Goal: Task Accomplishment & Management: Manage account settings

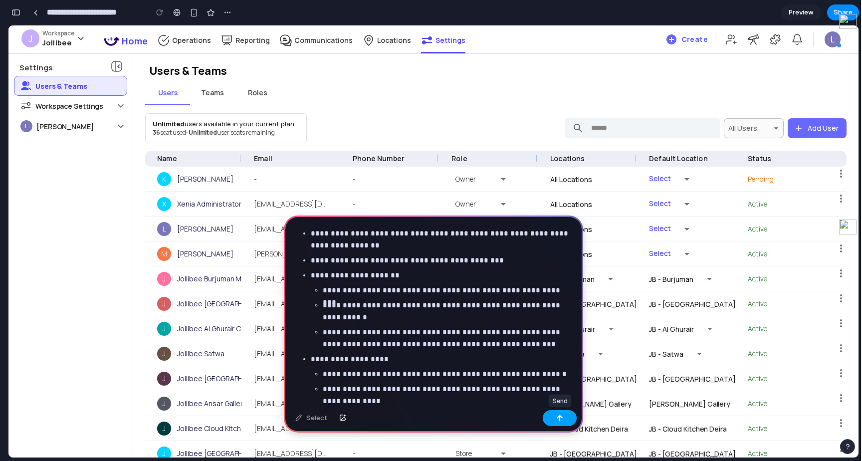
click at [560, 418] on div "button" at bounding box center [559, 417] width 7 height 7
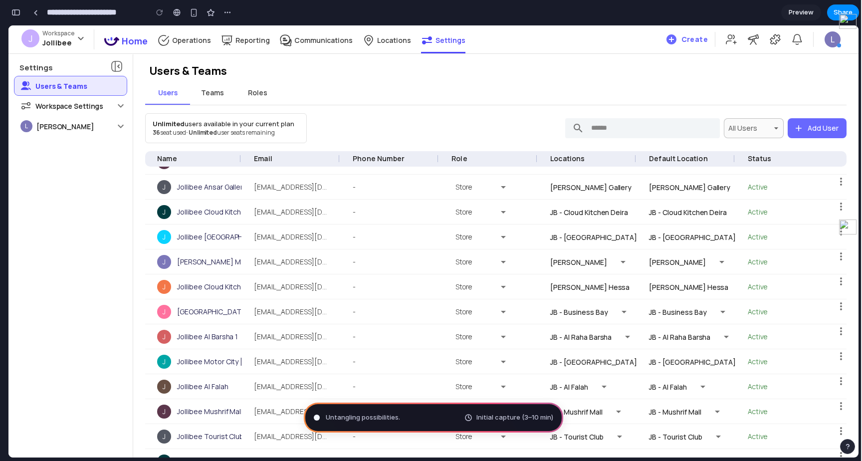
scroll to position [185, 0]
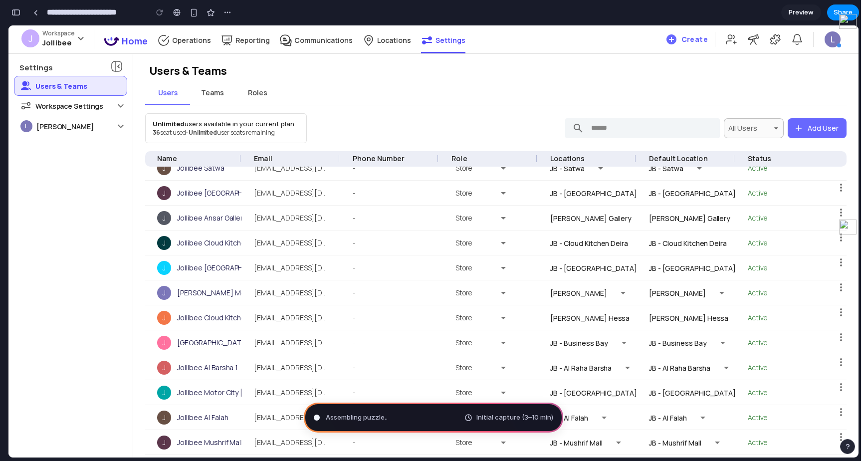
type input "**********"
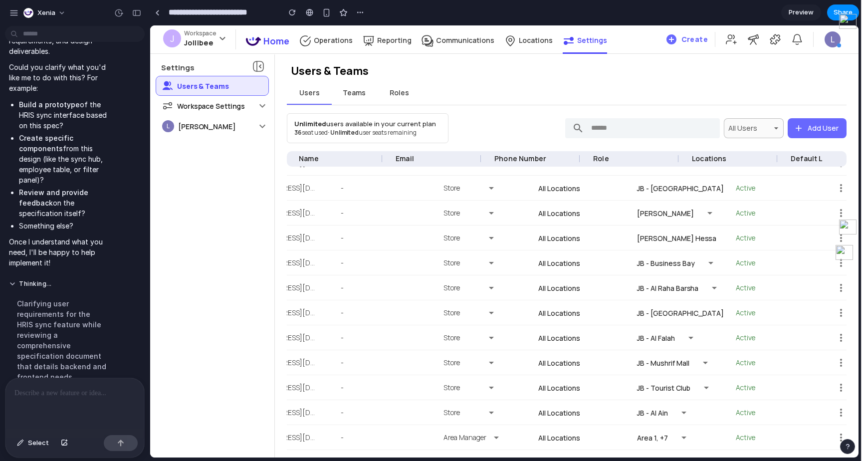
scroll to position [0, 0]
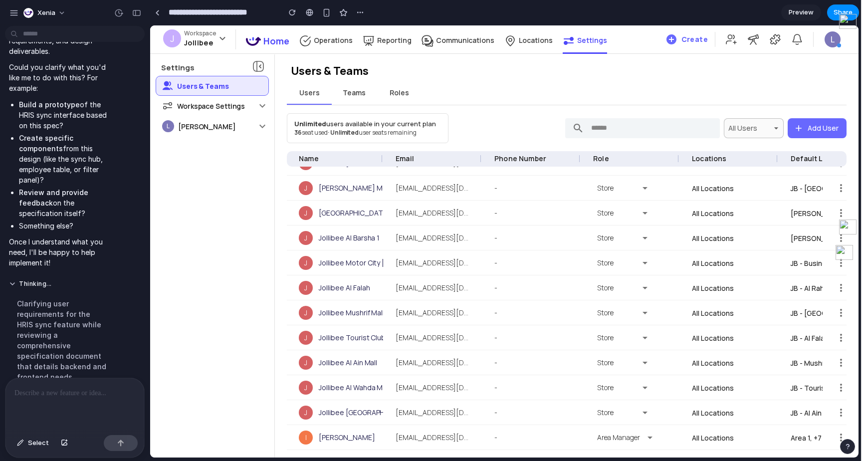
click at [364, 92] on span "Teams" at bounding box center [354, 92] width 23 height 9
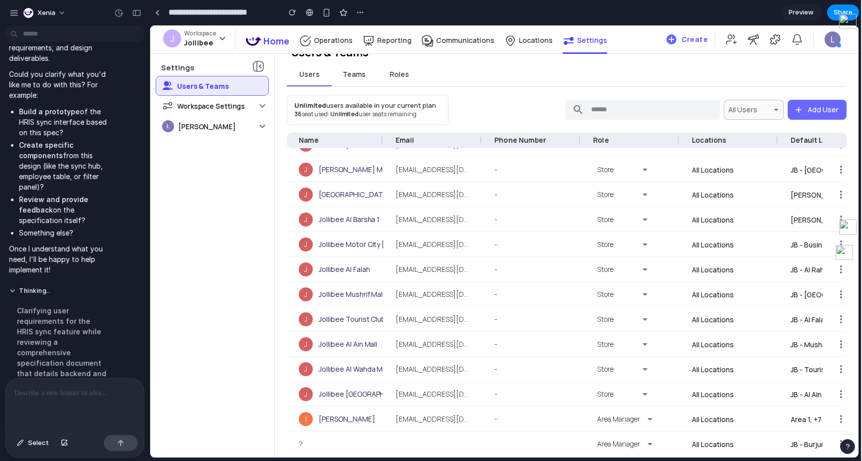
scroll to position [2507, 0]
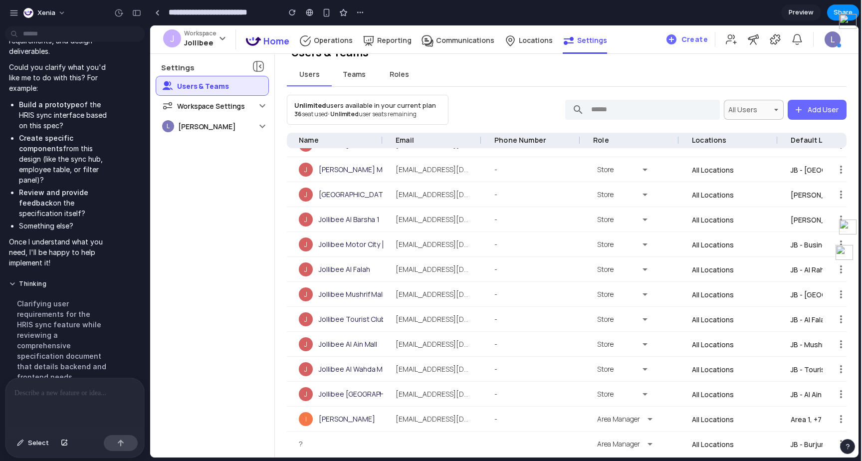
click at [73, 306] on div "Clarifying user requirements for the HRIS sync feature while reviewing a compre…" at bounding box center [62, 350] width 107 height 117
click at [35, 280] on button "Thinking ..." at bounding box center [62, 284] width 107 height 8
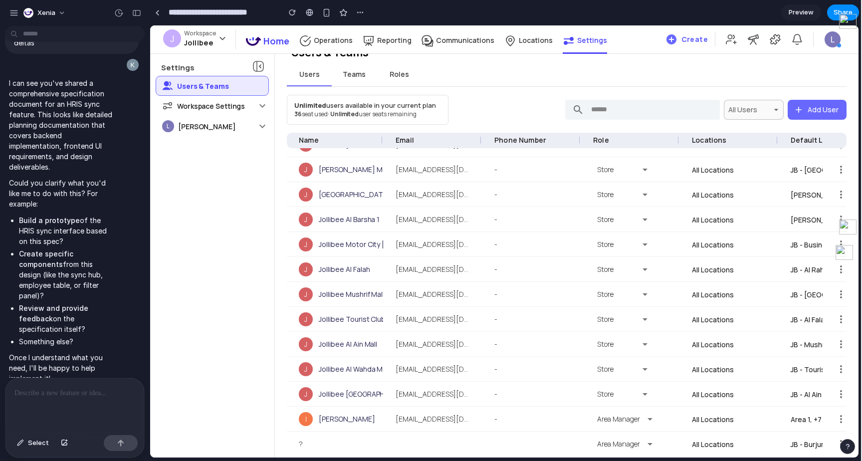
scroll to position [2386, 0]
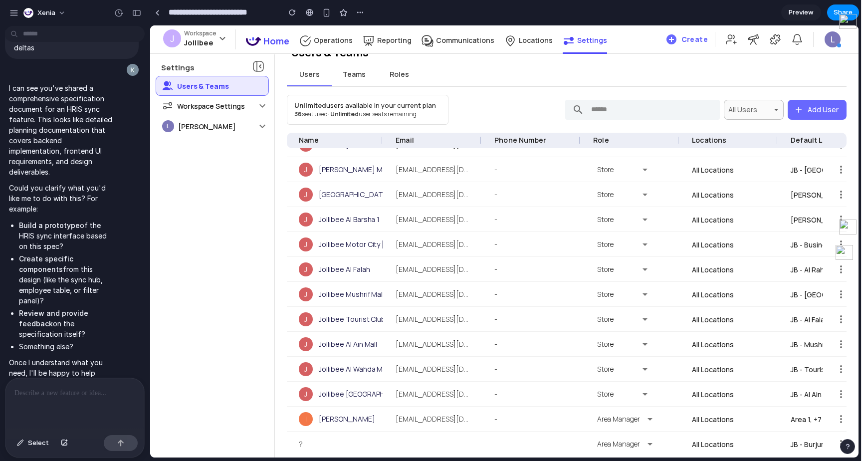
click at [45, 399] on div at bounding box center [74, 404] width 139 height 53
drag, startPoint x: 98, startPoint y: 393, endPoint x: 19, endPoint y: 387, distance: 79.5
click at [19, 387] on p "**********" at bounding box center [74, 393] width 121 height 12
click at [114, 411] on div "*" at bounding box center [74, 404] width 139 height 53
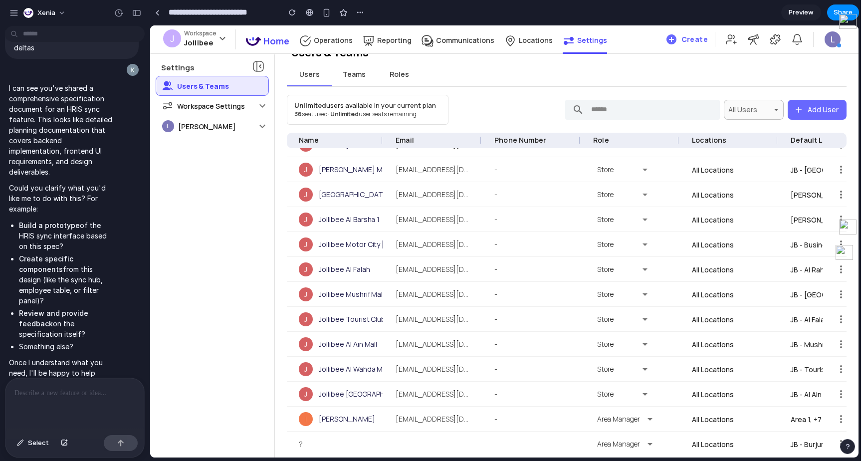
click at [111, 391] on p at bounding box center [74, 393] width 121 height 12
click at [125, 441] on div at bounding box center [121, 443] width 34 height 16
click at [48, 404] on div at bounding box center [74, 404] width 139 height 53
click at [127, 445] on div at bounding box center [121, 443] width 34 height 16
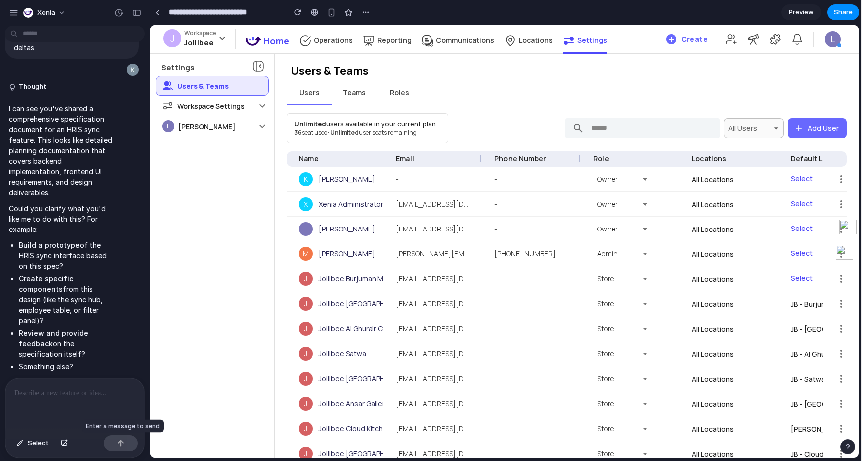
click at [131, 441] on div at bounding box center [121, 443] width 34 height 16
click at [78, 375] on div "r HRIS statuses; flag deactivation/removal for admin action (no auto-delete in …" at bounding box center [72, 204] width 144 height 348
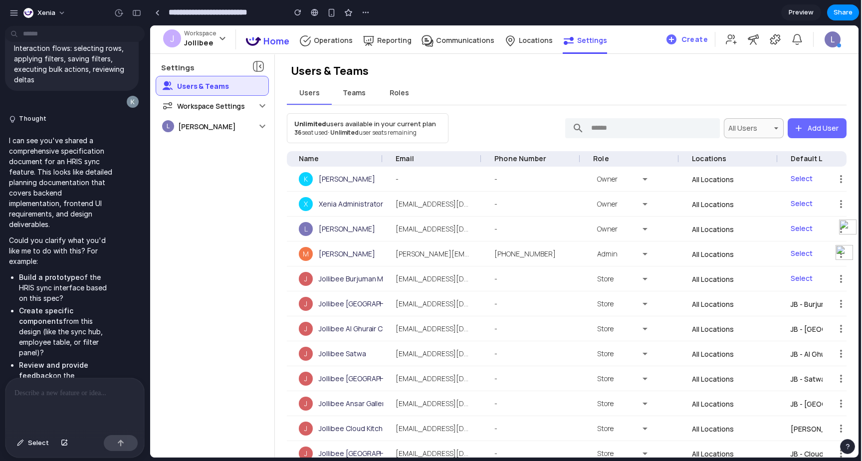
scroll to position [2386, 0]
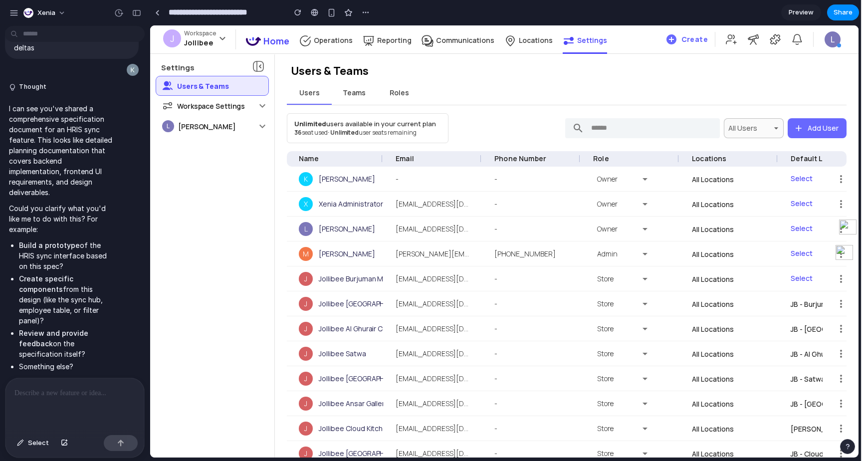
click at [364, 86] on button "Teams" at bounding box center [354, 93] width 45 height 24
click at [407, 104] on button "Roles" at bounding box center [398, 93] width 45 height 24
click at [221, 124] on div "L Laxman Patil" at bounding box center [206, 126] width 100 height 20
click at [223, 104] on p "Workspace Settings" at bounding box center [211, 106] width 68 height 10
click at [90, 163] on p "I can see you've shared a comprehensive specification document for an HRIS sync…" at bounding box center [62, 150] width 107 height 94
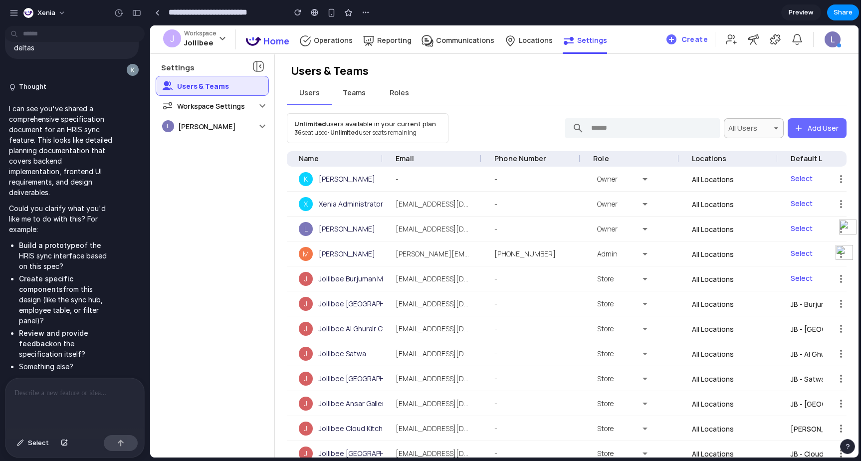
scroll to position [2370, 0]
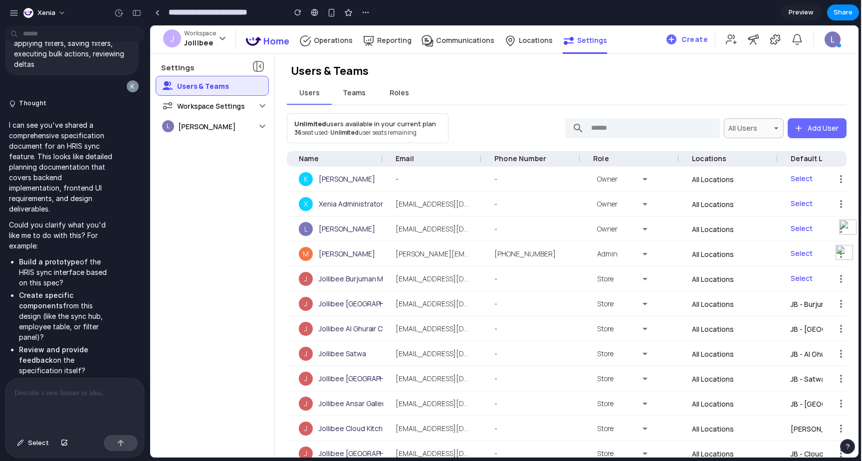
click at [60, 412] on div at bounding box center [74, 404] width 139 height 53
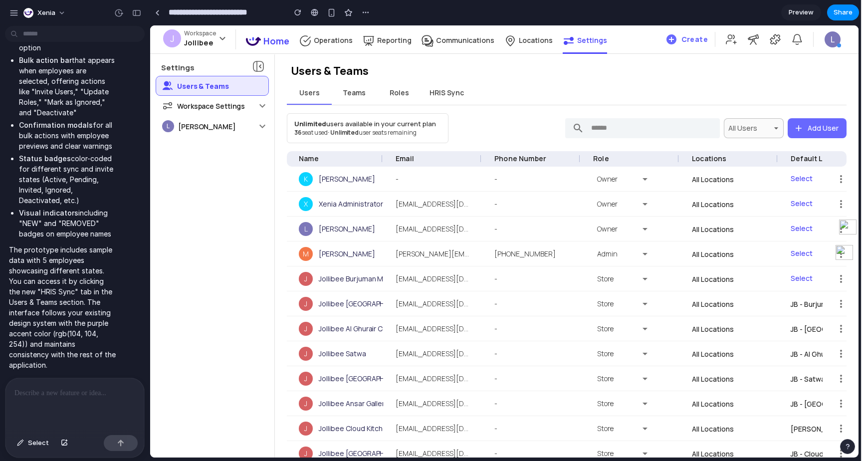
scroll to position [3173, 0]
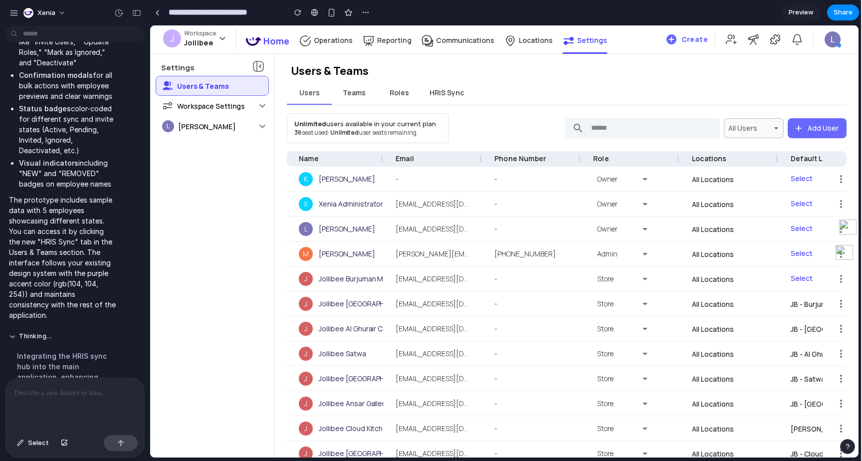
click at [75, 345] on div "Integrating the HRIS sync hub into the main application, enhancing navigational…" at bounding box center [62, 382] width 107 height 75
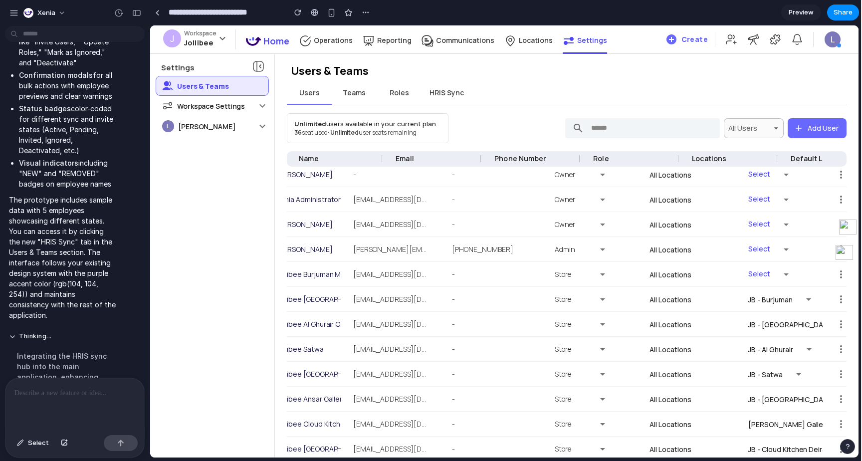
scroll to position [0, 45]
click at [439, 92] on span "HRIS Sync" at bounding box center [446, 92] width 34 height 9
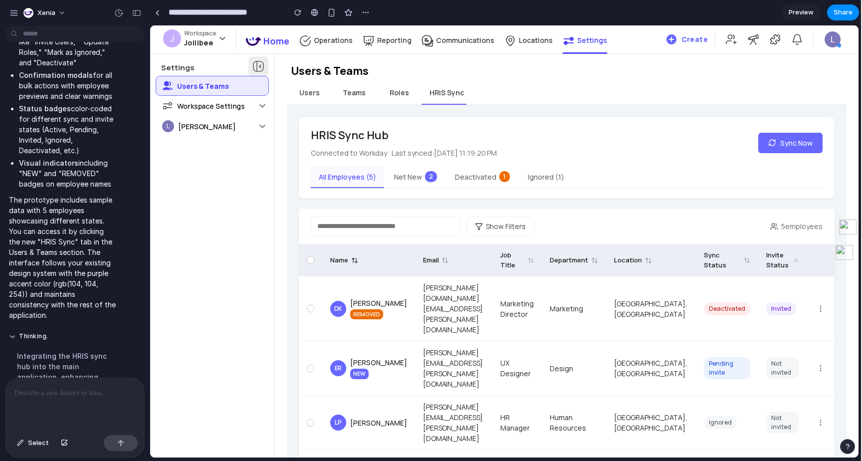
click at [257, 71] on icon at bounding box center [258, 66] width 12 height 12
click at [400, 179] on button "Net New 2" at bounding box center [415, 177] width 59 height 22
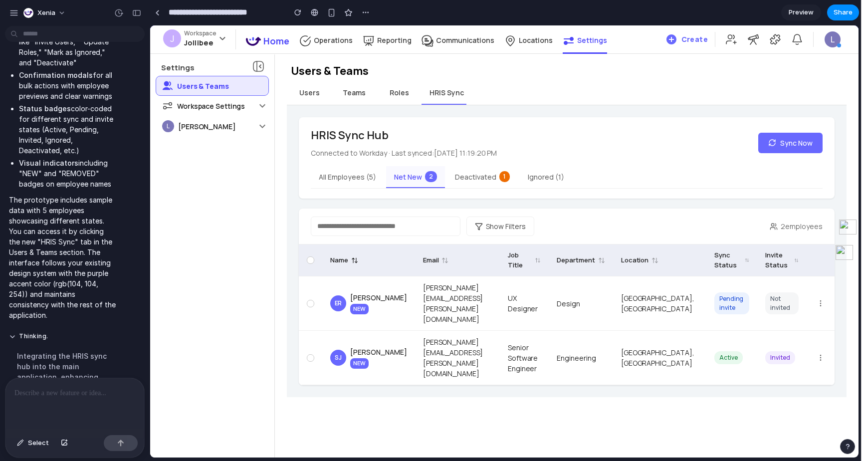
click at [478, 183] on button "Deactivated 1" at bounding box center [482, 177] width 71 height 22
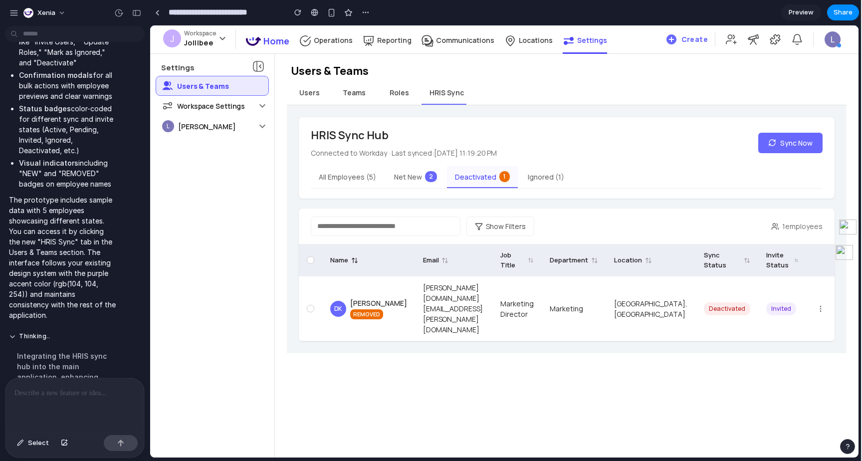
click at [539, 184] on button "Ignored ( 1 )" at bounding box center [546, 177] width 52 height 22
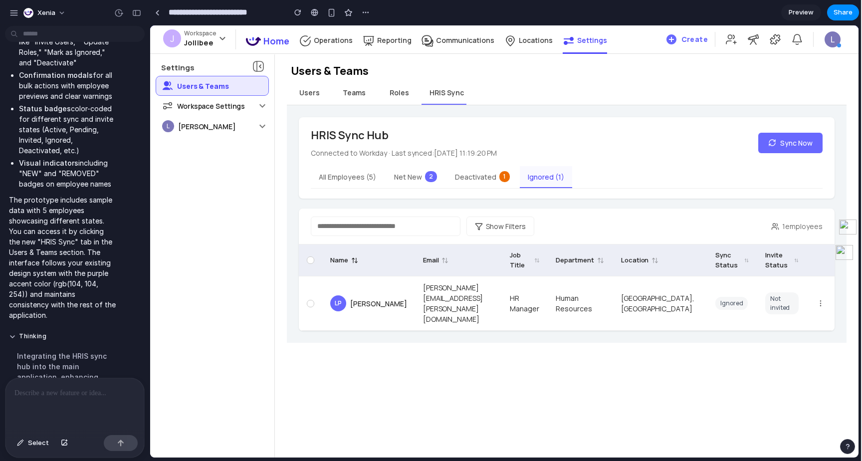
click at [503, 184] on button "Deactivated 1" at bounding box center [482, 177] width 71 height 22
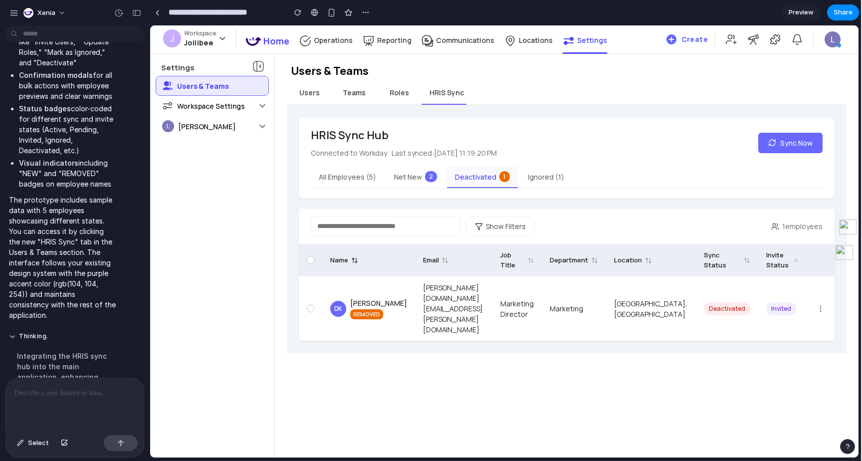
click at [368, 189] on div "HRIS Sync Hub Connected to Workday · Last synced: 10/13/2025, 11:19:20 PM Sync …" at bounding box center [567, 157] width 536 height 81
click at [356, 182] on button "All Employees ( 5 )" at bounding box center [347, 177] width 73 height 22
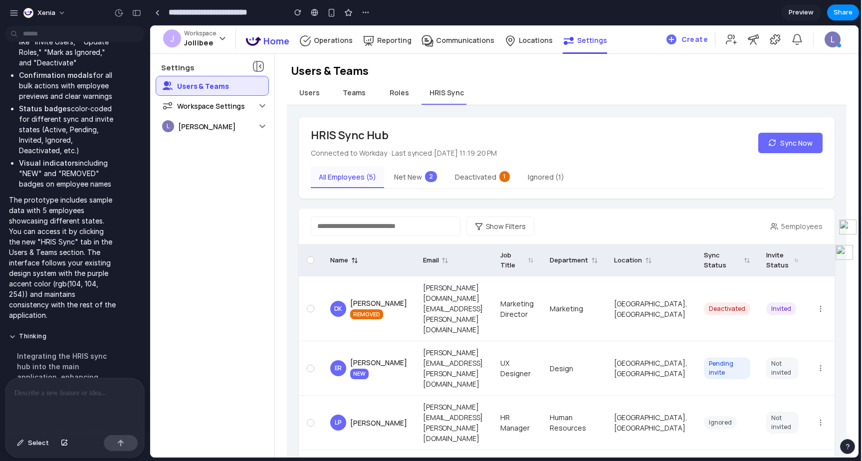
click at [485, 227] on button "Show Filters" at bounding box center [500, 225] width 68 height 19
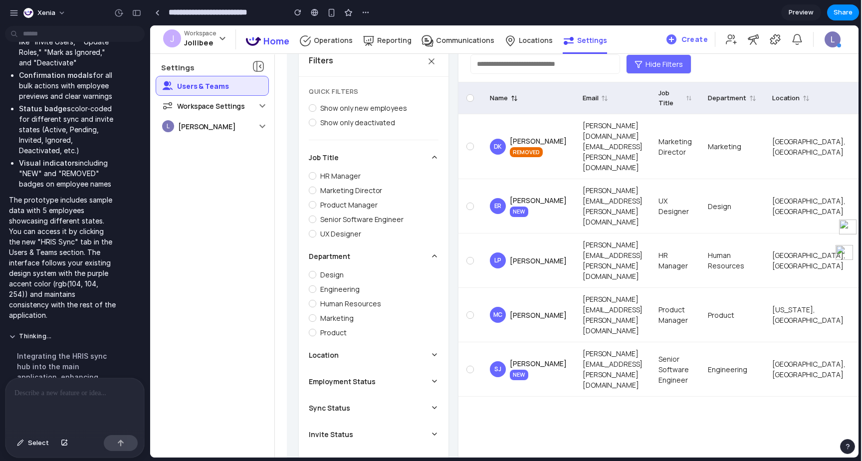
scroll to position [218, 0]
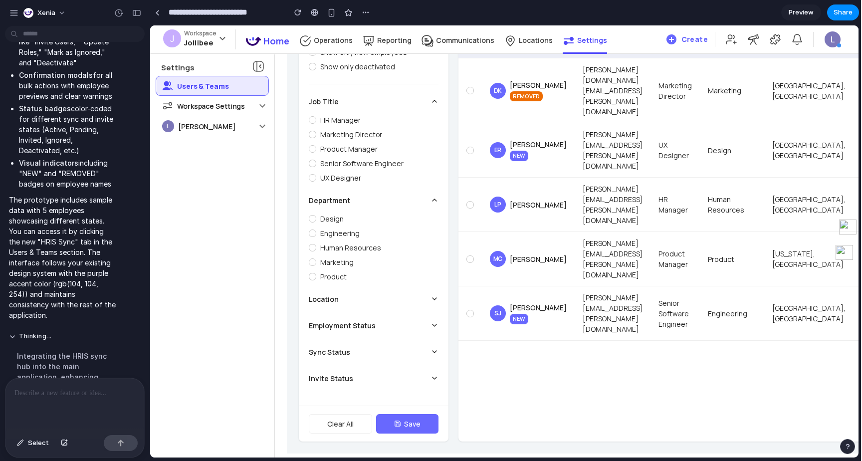
click at [429, 197] on button "Department" at bounding box center [374, 200] width 130 height 18
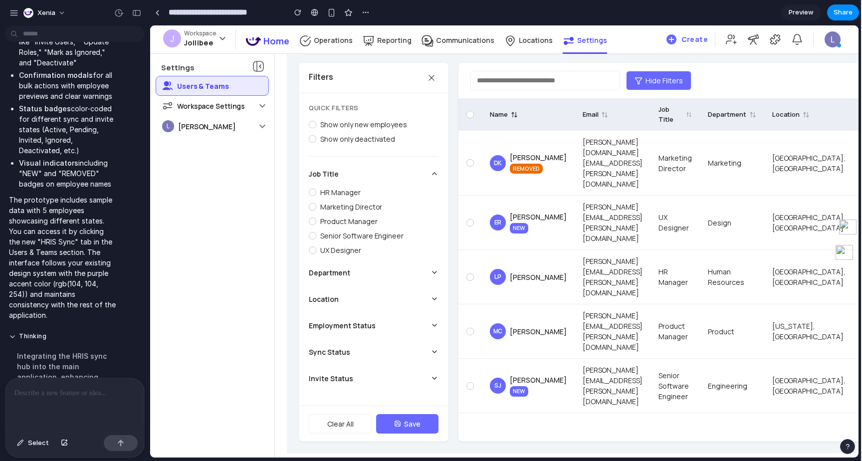
click at [435, 170] on icon at bounding box center [434, 174] width 8 height 8
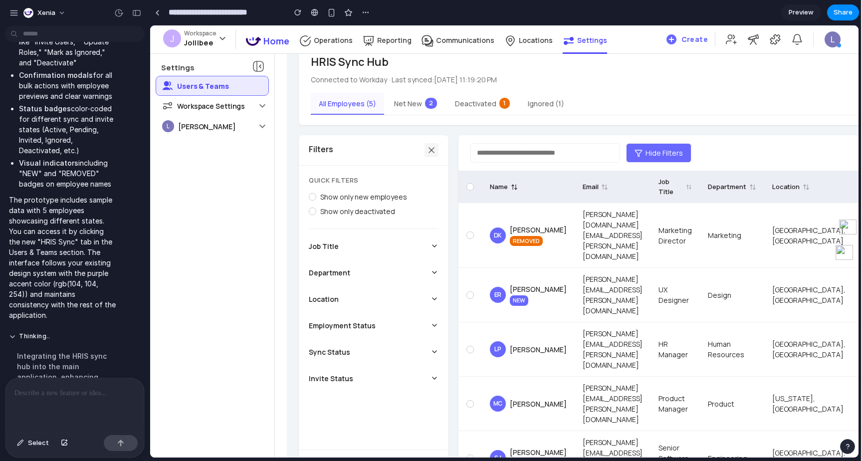
click at [435, 148] on icon at bounding box center [431, 150] width 10 height 10
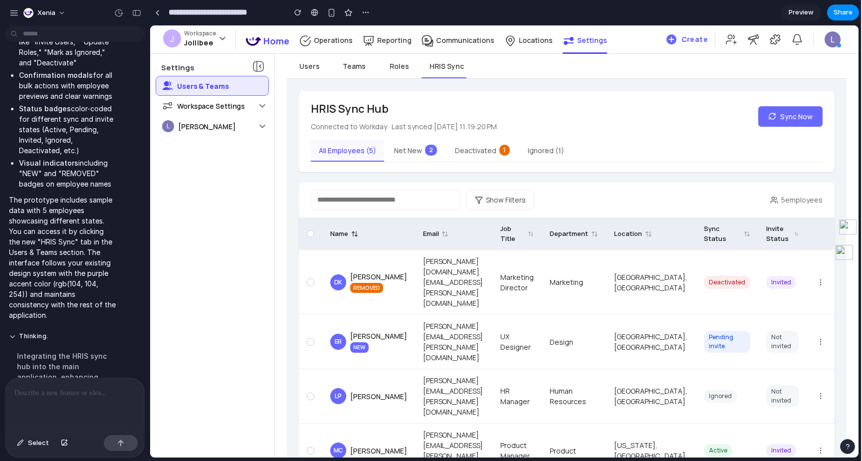
click at [313, 231] on div at bounding box center [310, 233] width 7 height 7
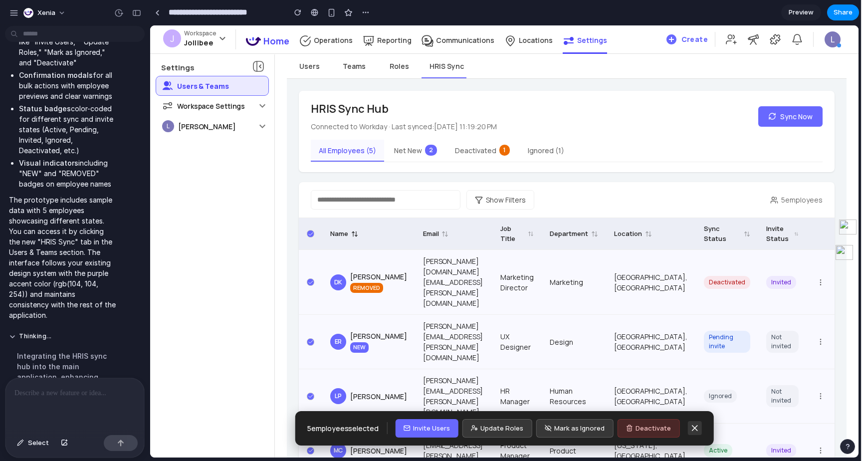
click at [689, 423] on icon at bounding box center [694, 428] width 10 height 10
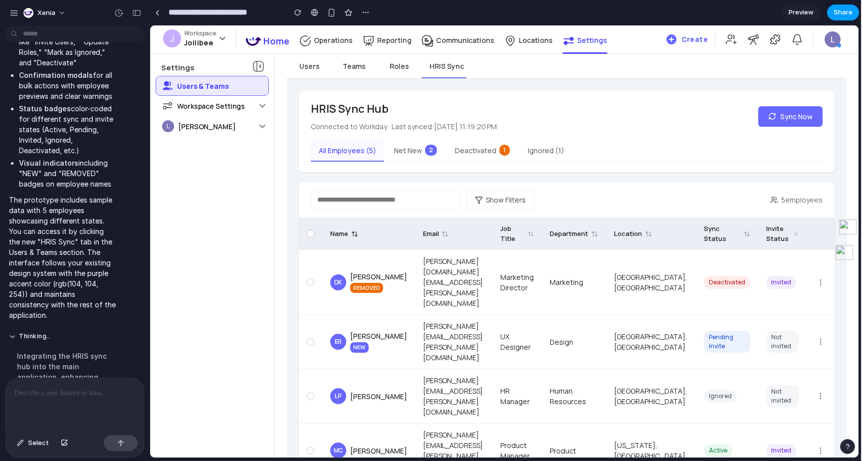
click at [833, 11] on button "Share" at bounding box center [843, 12] width 32 height 16
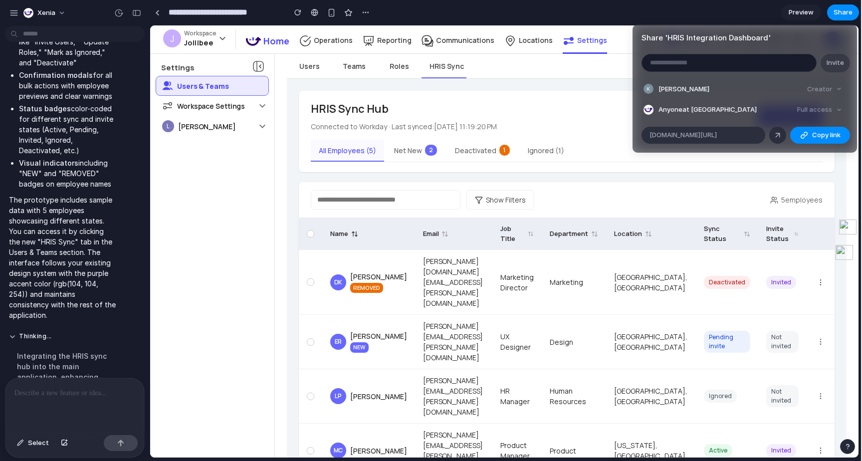
click at [276, 138] on div "Share ' HRIS Integration Dashboard ' Invite Kumeil Hosain Creator Anyone at Xen…" at bounding box center [431, 230] width 862 height 461
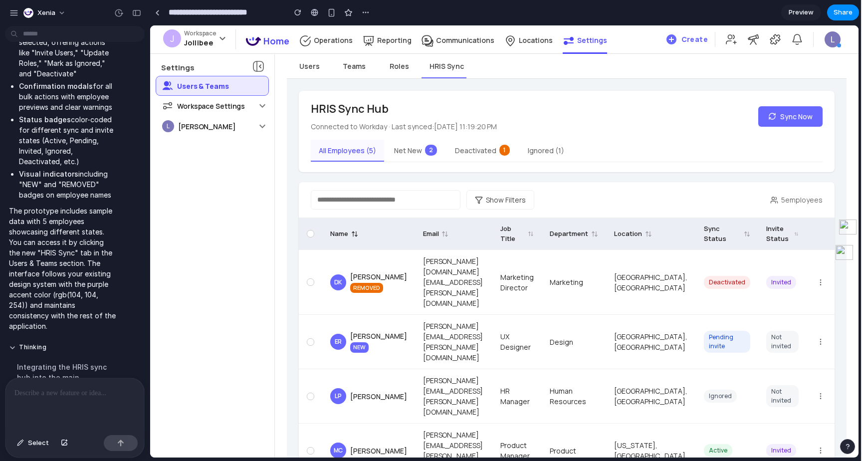
scroll to position [3173, 0]
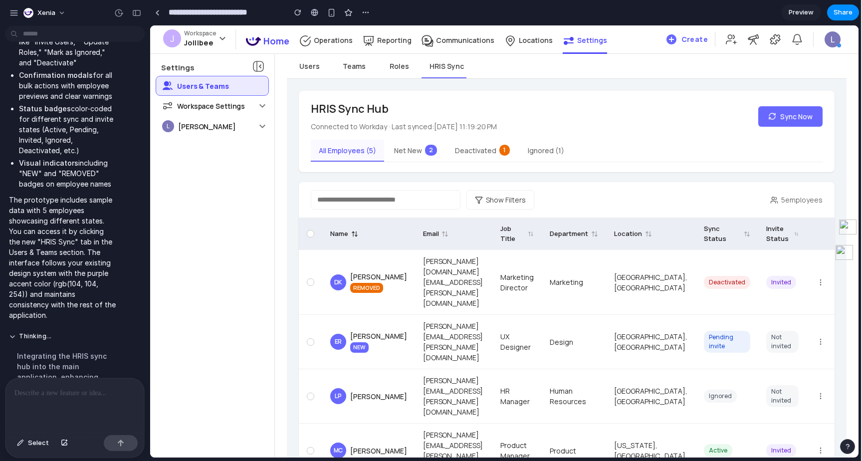
click at [397, 154] on button "Net New 2" at bounding box center [415, 151] width 59 height 22
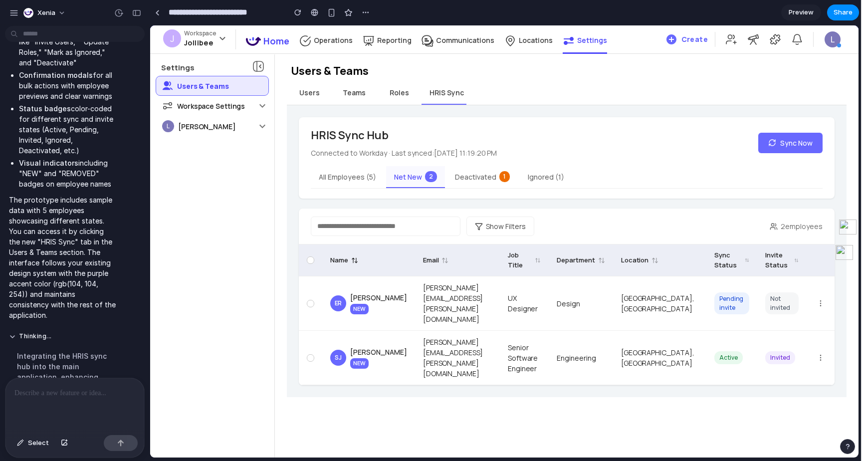
scroll to position [0, 0]
click at [458, 181] on button "Deactivated 1" at bounding box center [482, 177] width 71 height 22
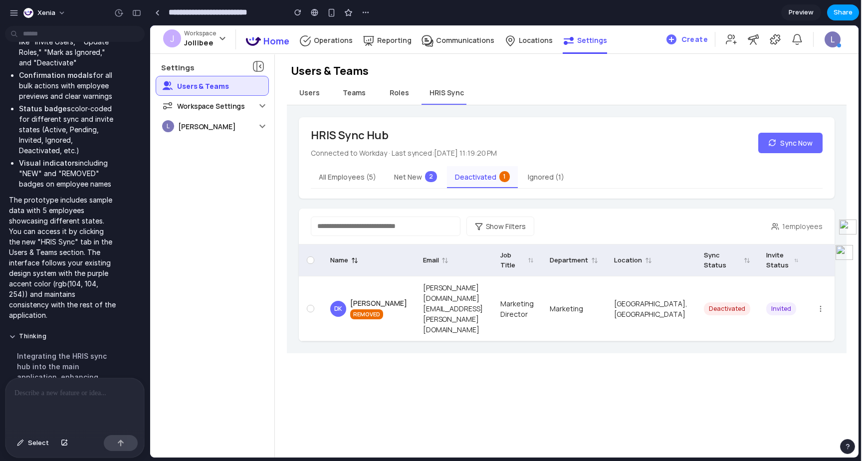
click at [835, 15] on span "Share" at bounding box center [842, 12] width 19 height 10
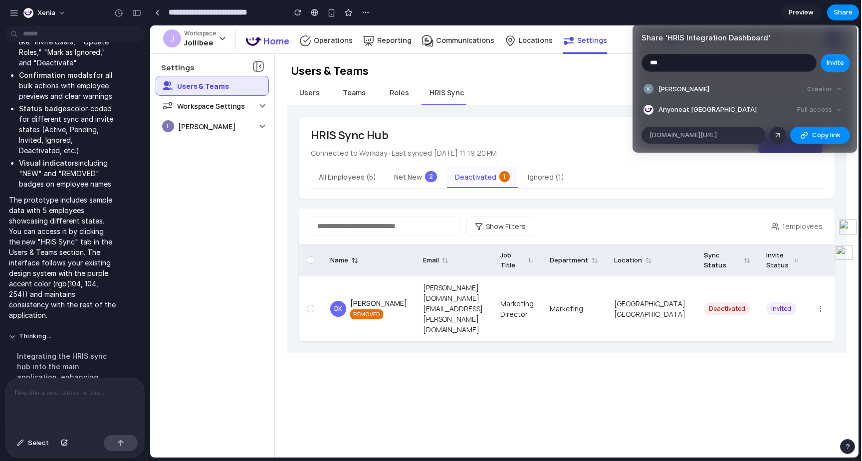
type input "***"
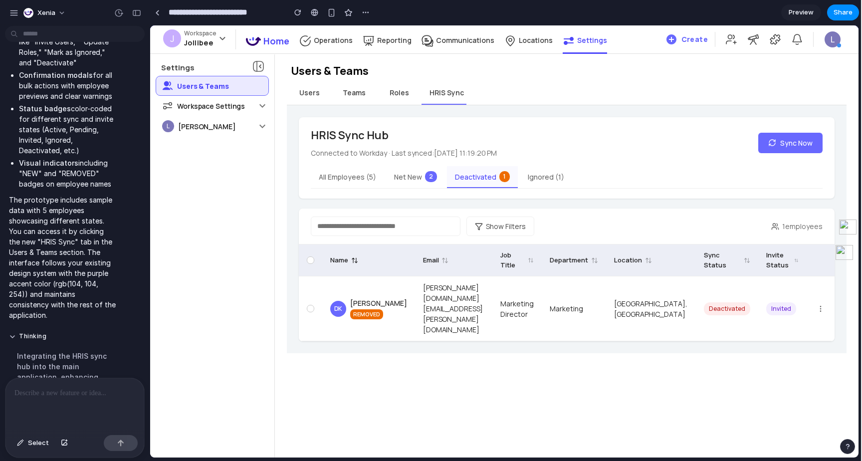
click at [536, 159] on div "Share ' HRIS Integration Dashboard ' *** Invite Kumeil Hosain Creator Anyone at…" at bounding box center [431, 230] width 862 height 461
click at [535, 183] on button "Ignored ( 1 )" at bounding box center [546, 177] width 52 height 22
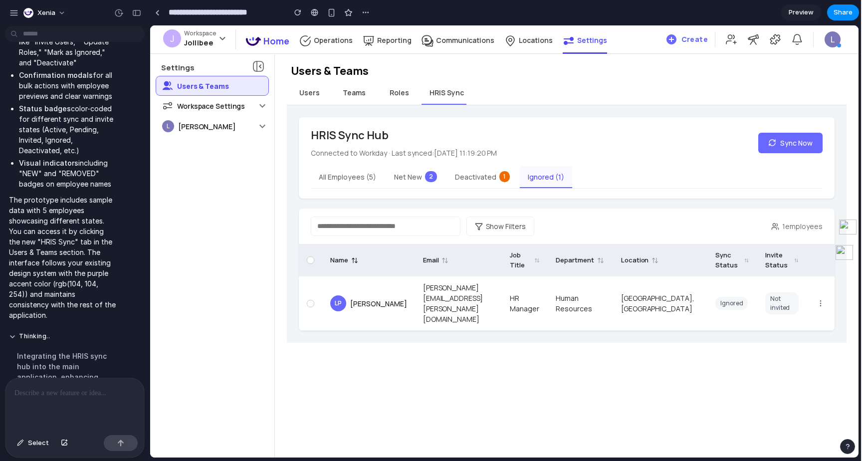
click at [479, 184] on button "Deactivated 1" at bounding box center [482, 177] width 71 height 22
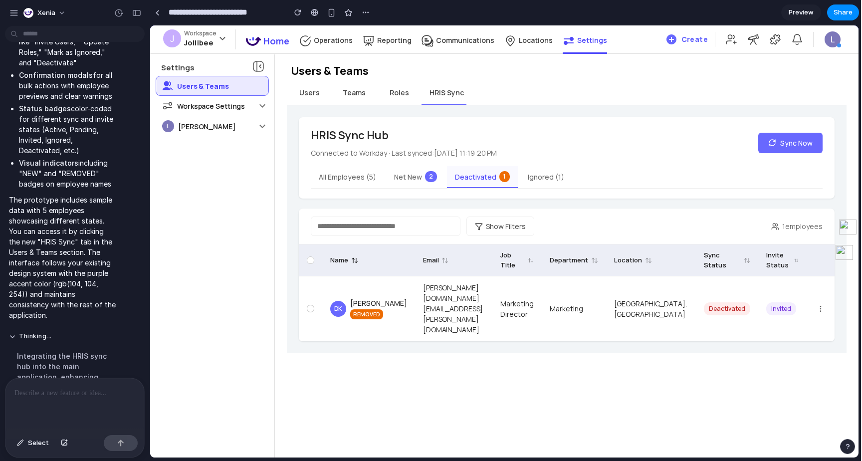
click at [422, 182] on button "Net New 2" at bounding box center [415, 177] width 59 height 22
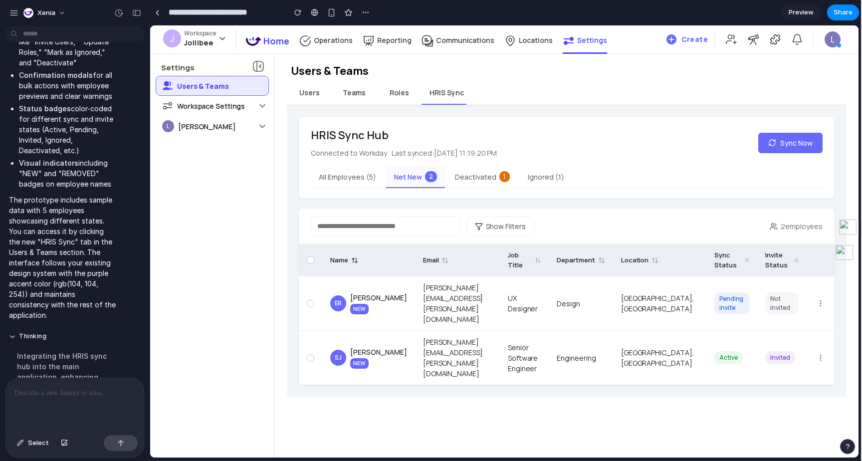
click at [364, 187] on button "All Employees ( 5 )" at bounding box center [347, 177] width 73 height 22
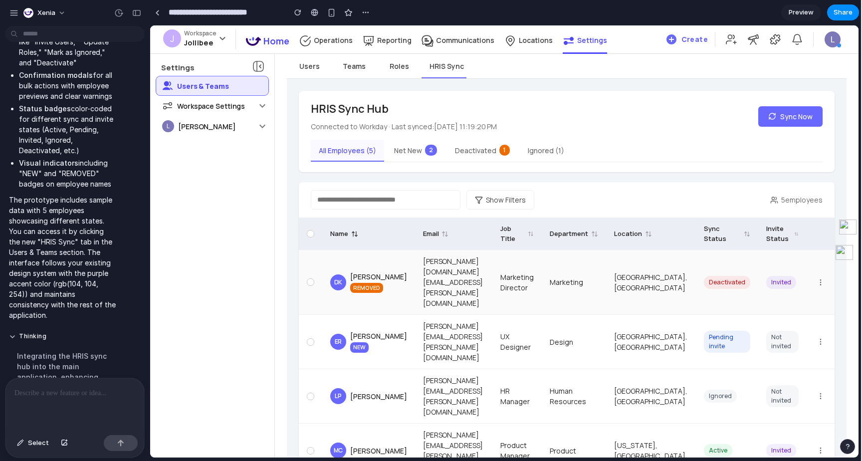
scroll to position [26, 0]
click at [416, 163] on div "HRIS Sync Hub Connected to Workday · Last synced: 10/13/2025, 11:19:20 PM Sync …" at bounding box center [567, 131] width 536 height 81
click at [412, 150] on button "Net New 2" at bounding box center [415, 151] width 59 height 22
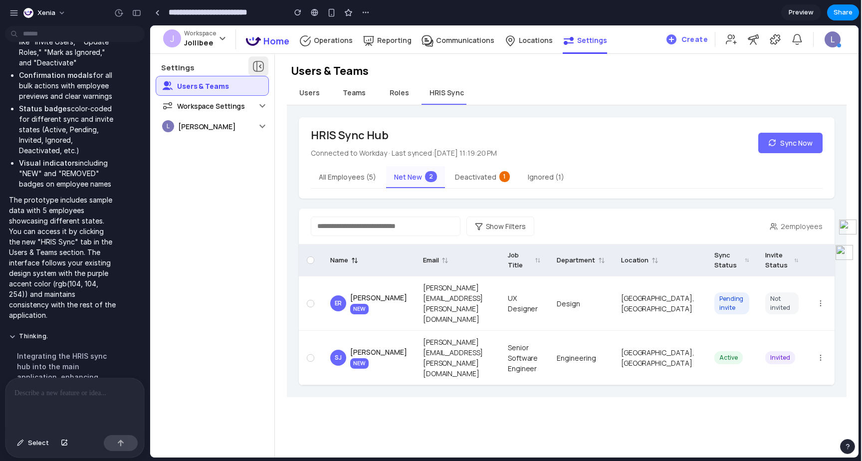
click at [261, 63] on icon at bounding box center [258, 66] width 12 height 12
click at [532, 169] on button "Ignored ( 1 )" at bounding box center [546, 177] width 52 height 22
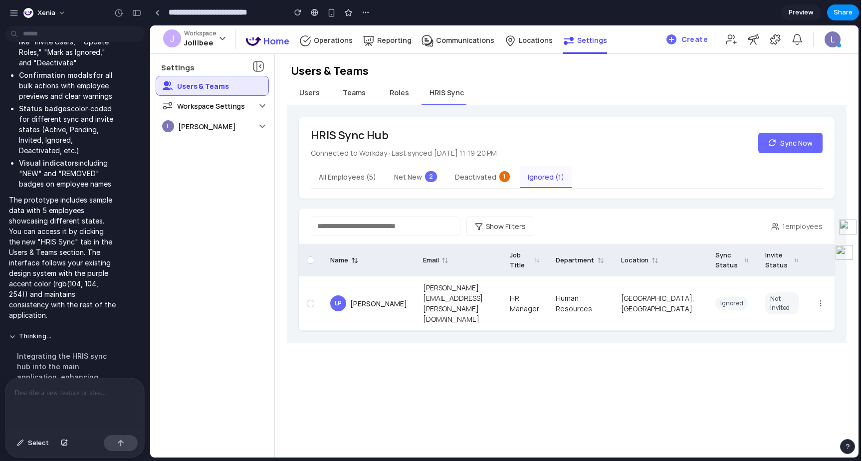
click at [468, 170] on button "Deactivated 1" at bounding box center [482, 177] width 71 height 22
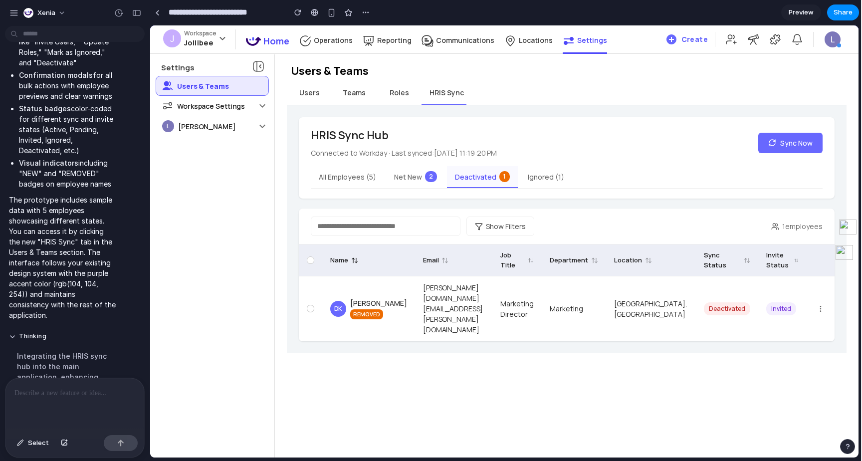
click at [351, 174] on button "All Employees ( 5 )" at bounding box center [347, 177] width 73 height 22
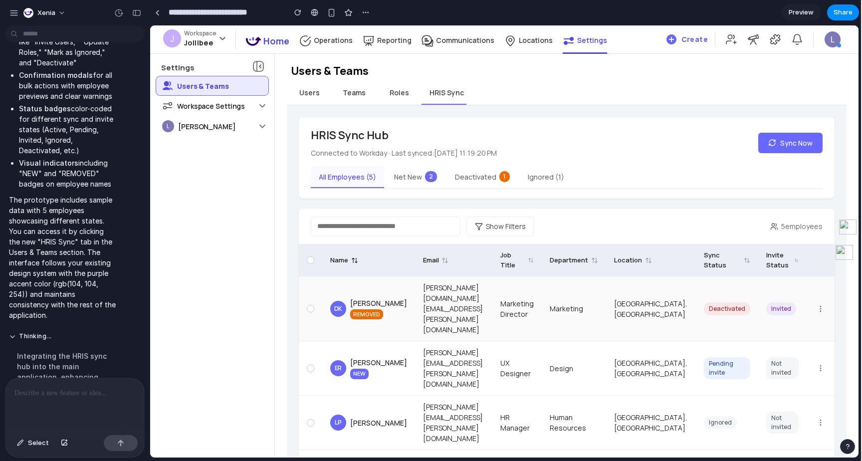
click at [415, 295] on td "david.kim@company.com" at bounding box center [453, 308] width 77 height 65
click at [347, 298] on div "DK David Kim REMOVED" at bounding box center [368, 309] width 77 height 22
click at [340, 301] on div "DK" at bounding box center [338, 309] width 16 height 16
click at [827, 290] on td at bounding box center [820, 308] width 28 height 65
click at [820, 306] on circle at bounding box center [820, 306] width 0 height 0
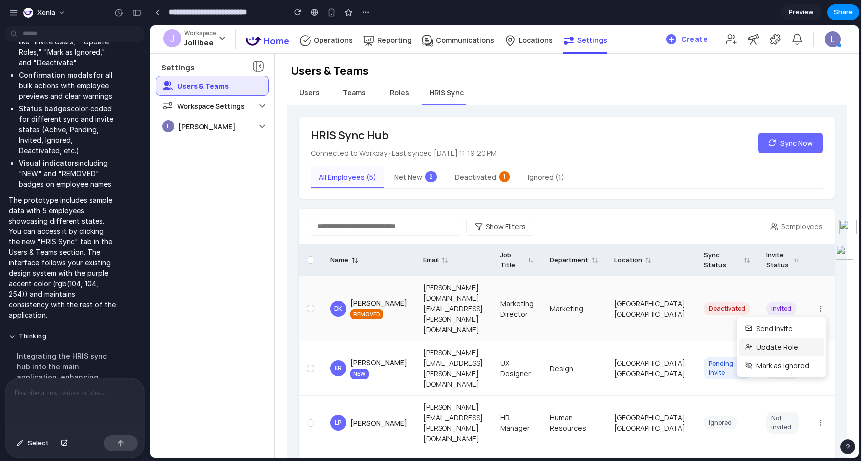
click at [799, 338] on button "Update Role" at bounding box center [781, 347] width 85 height 18
click at [318, 292] on td at bounding box center [310, 308] width 23 height 65
click at [316, 292] on td at bounding box center [310, 308] width 23 height 65
click at [309, 305] on div at bounding box center [310, 308] width 7 height 7
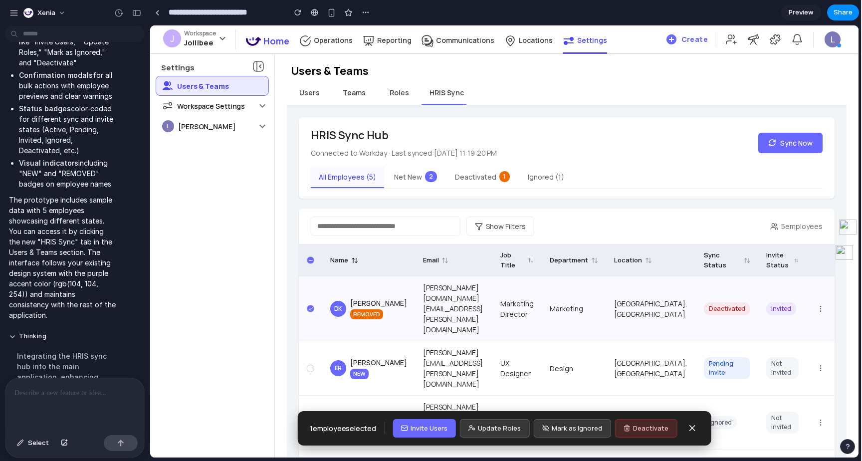
scroll to position [26, 0]
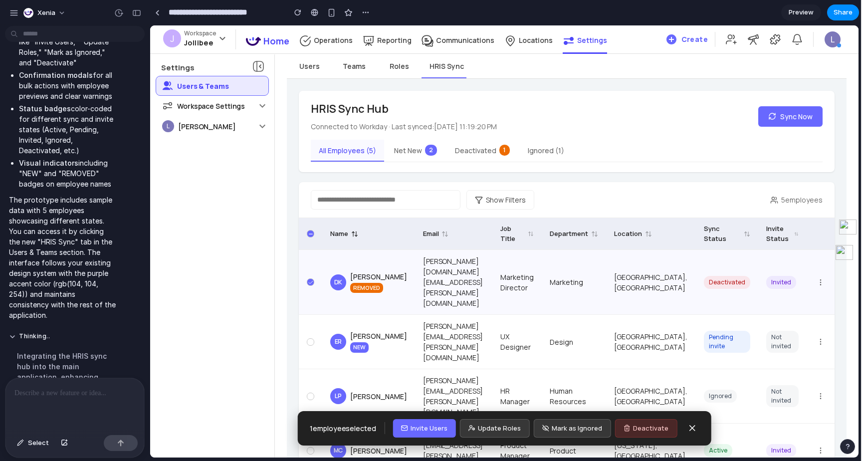
click at [478, 423] on span "Update Roles" at bounding box center [499, 428] width 43 height 10
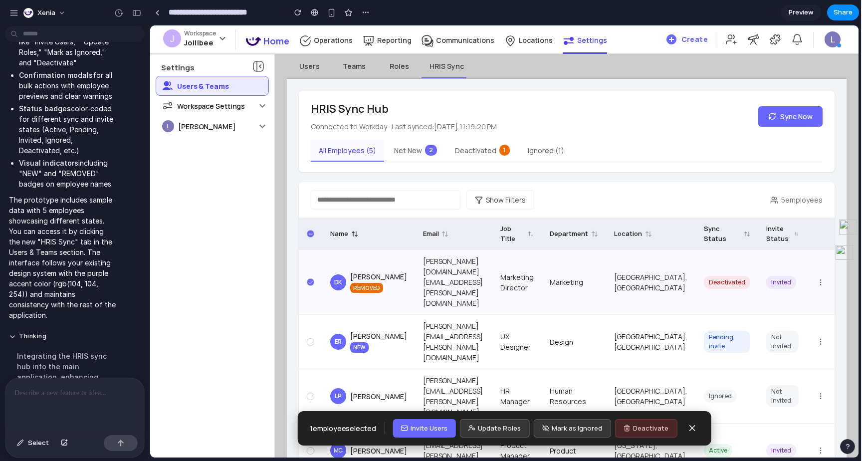
click at [413, 419] on button "Invite Users" at bounding box center [423, 428] width 63 height 19
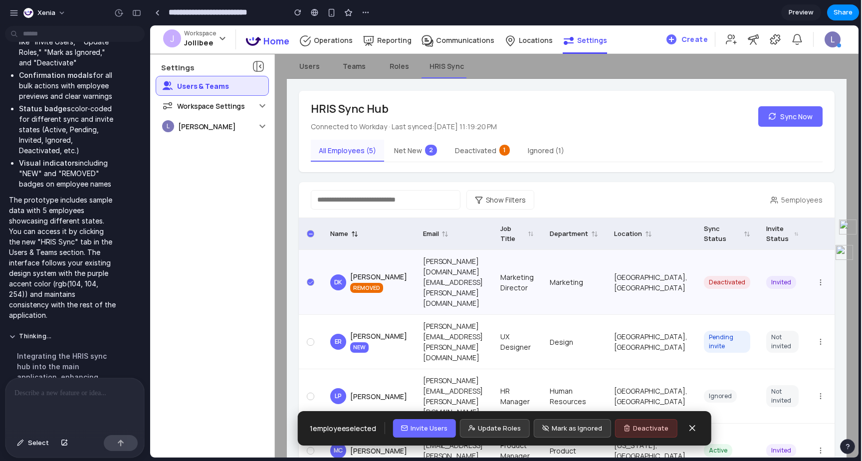
click at [388, 268] on td "DK David Kim REMOVED" at bounding box center [368, 282] width 93 height 65
click at [485, 369] on td "lisa.patel@company.com" at bounding box center [453, 396] width 77 height 54
click at [689, 425] on icon at bounding box center [691, 427] width 5 height 5
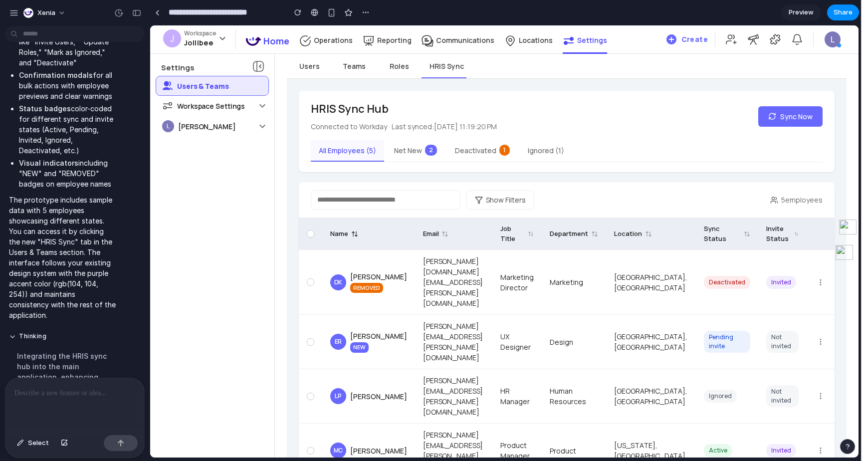
click at [415, 160] on button "Net New 2" at bounding box center [415, 151] width 59 height 22
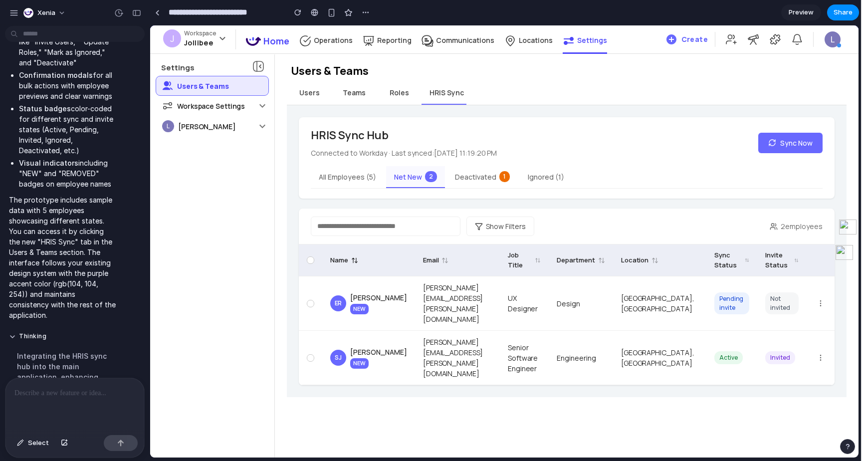
click at [472, 177] on button "Deactivated 1" at bounding box center [482, 177] width 71 height 22
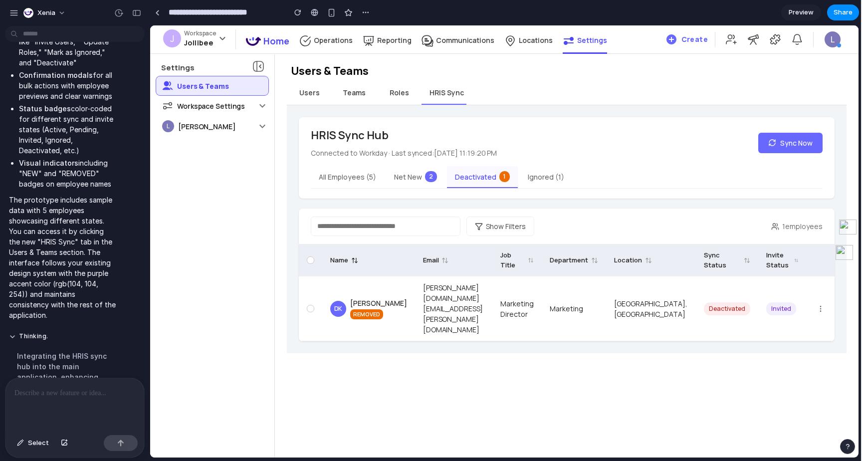
click at [534, 176] on button "Ignored ( 1 )" at bounding box center [546, 177] width 52 height 22
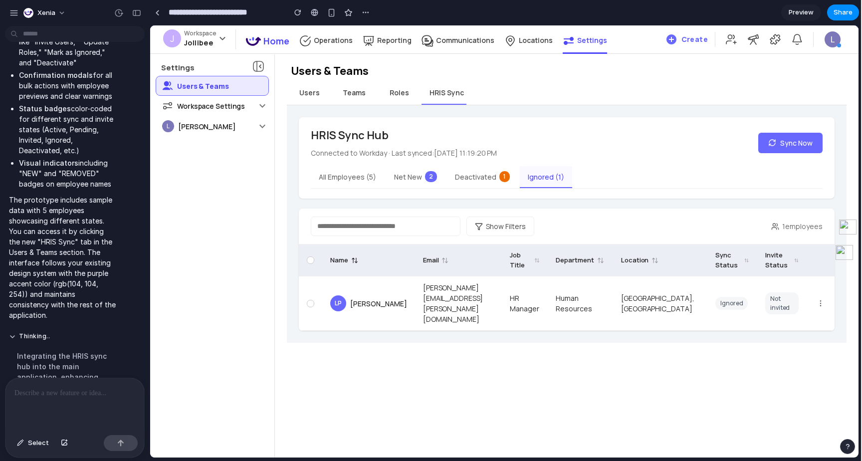
click at [408, 92] on button "Roles" at bounding box center [398, 93] width 45 height 24
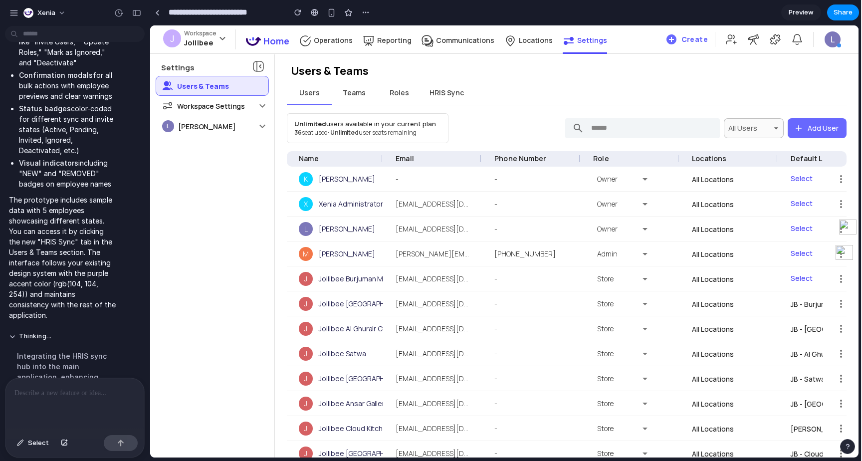
click at [462, 94] on span "HRIS Sync" at bounding box center [446, 92] width 34 height 9
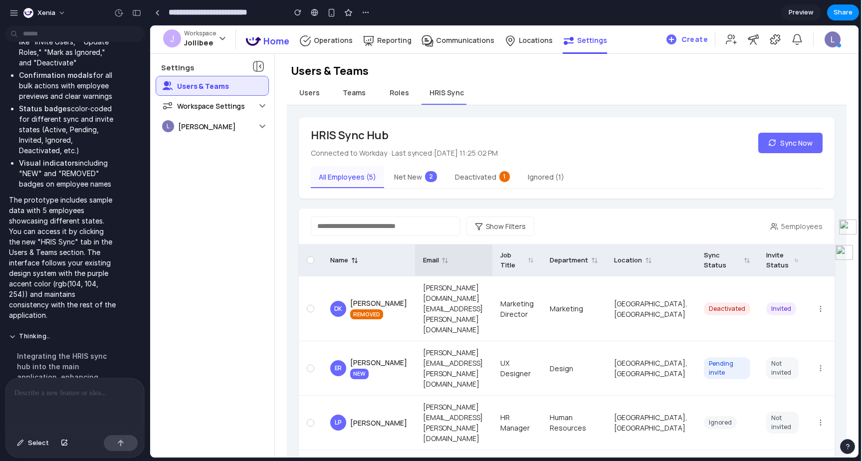
scroll to position [26, 0]
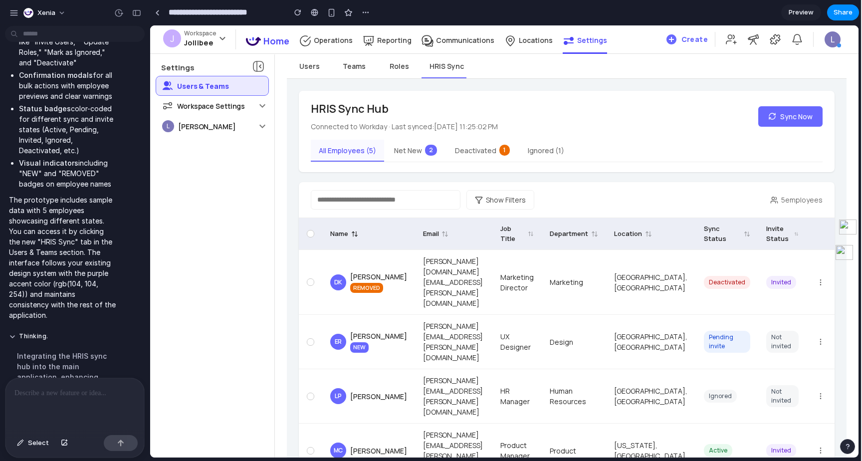
click at [528, 157] on button "Ignored ( 1 )" at bounding box center [546, 151] width 52 height 22
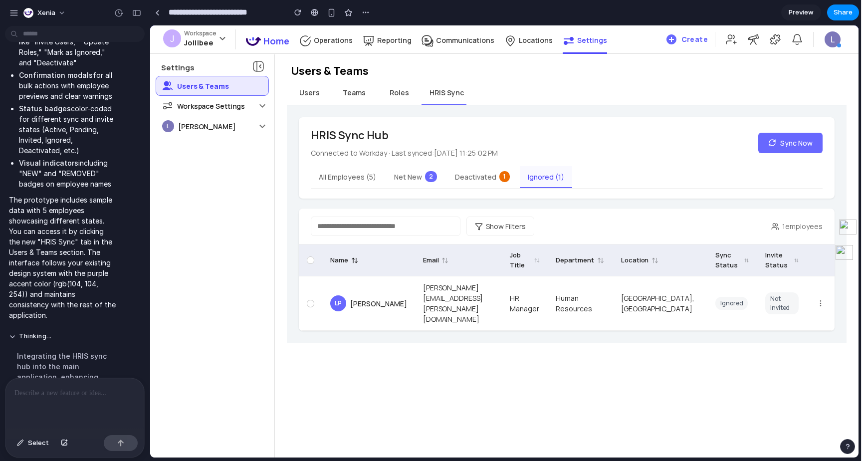
click at [491, 158] on p "Connected to Workday · Last synced: 10/13/2025, 11:25:02 PM" at bounding box center [404, 153] width 187 height 10
click at [481, 179] on button "Deactivated 1" at bounding box center [482, 177] width 71 height 22
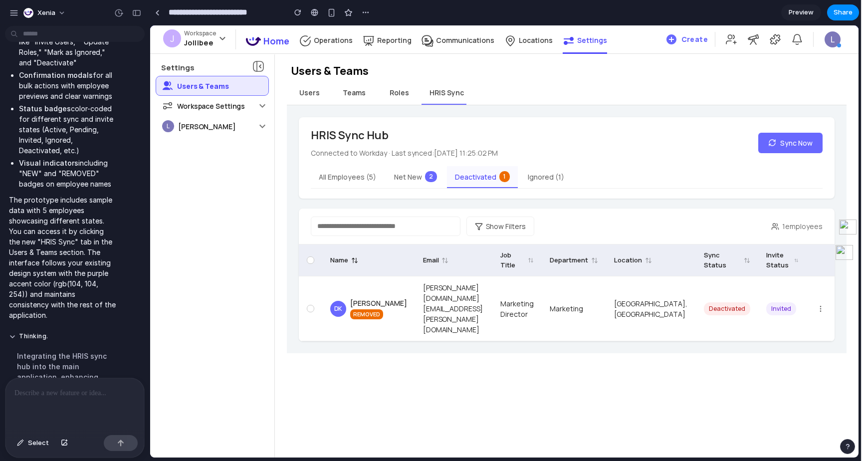
click at [426, 181] on span "2" at bounding box center [431, 176] width 12 height 11
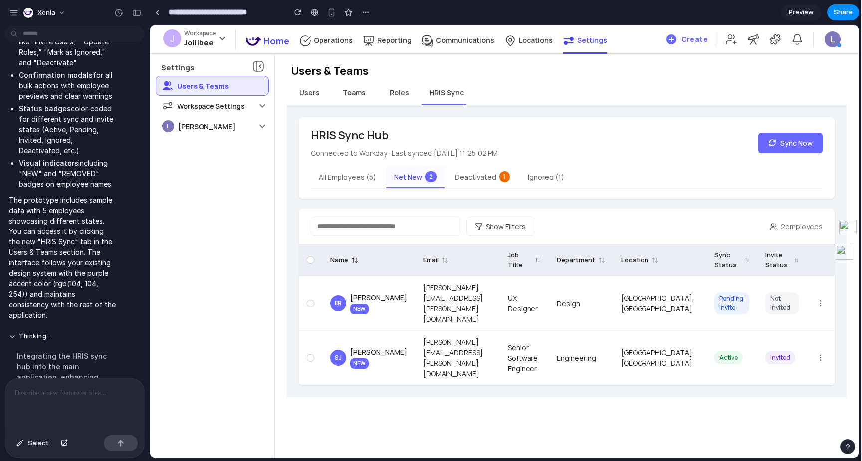
click at [317, 190] on div "HRIS Sync Hub Connected to Workday · Last synced: 10/13/2025, 11:25:02 PM Sync …" at bounding box center [567, 157] width 536 height 81
click at [76, 403] on div at bounding box center [74, 404] width 139 height 53
